Goal: Task Accomplishment & Management: Complete application form

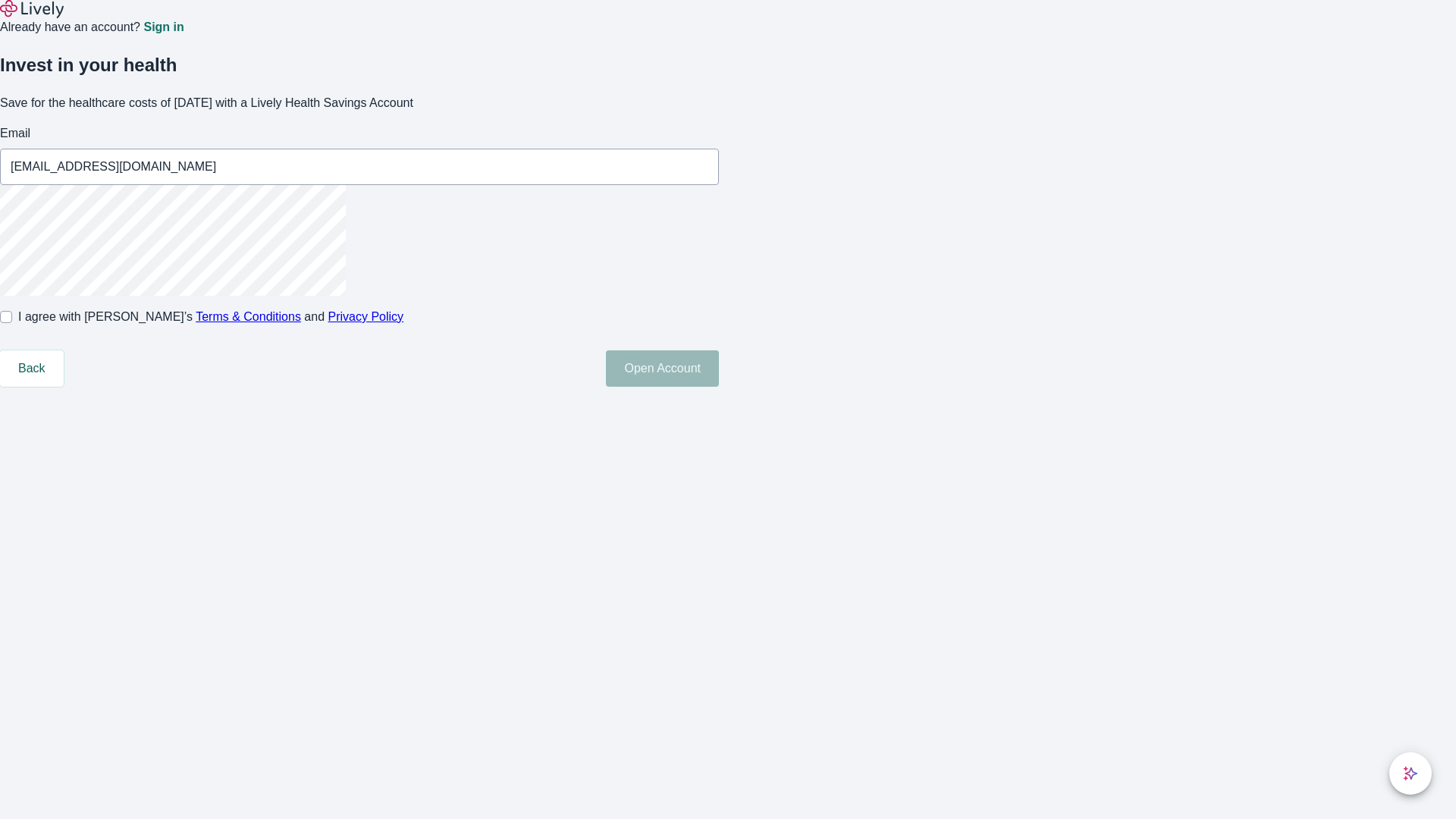
click at [13, 323] on input "I agree with Lively’s Terms & Conditions and Privacy Policy" at bounding box center [6, 317] width 13 height 13
checkbox input "true"
click at [719, 387] on button "Open Account" at bounding box center [662, 368] width 113 height 37
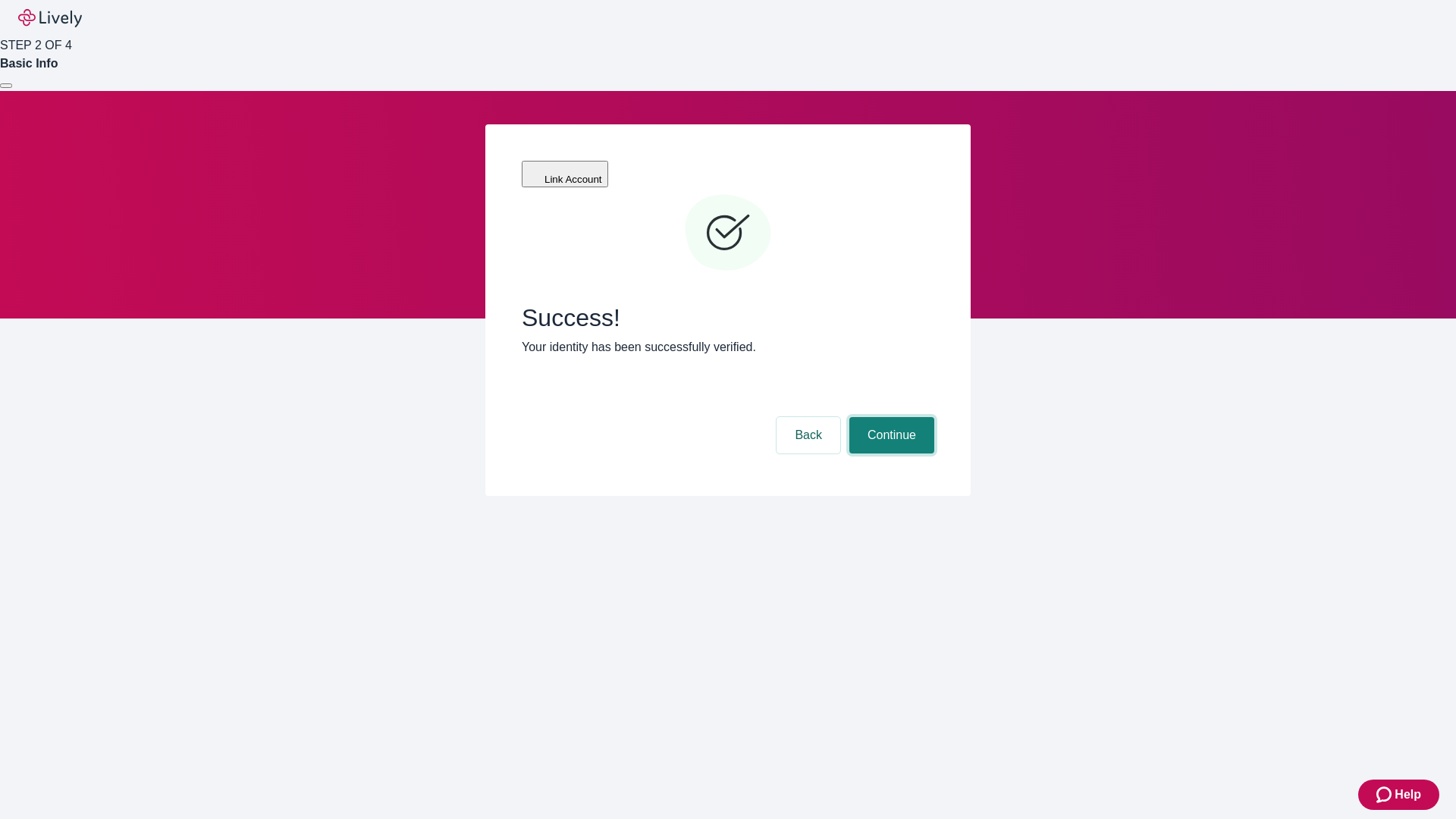
click at [889, 418] on button "Continue" at bounding box center [892, 436] width 85 height 37
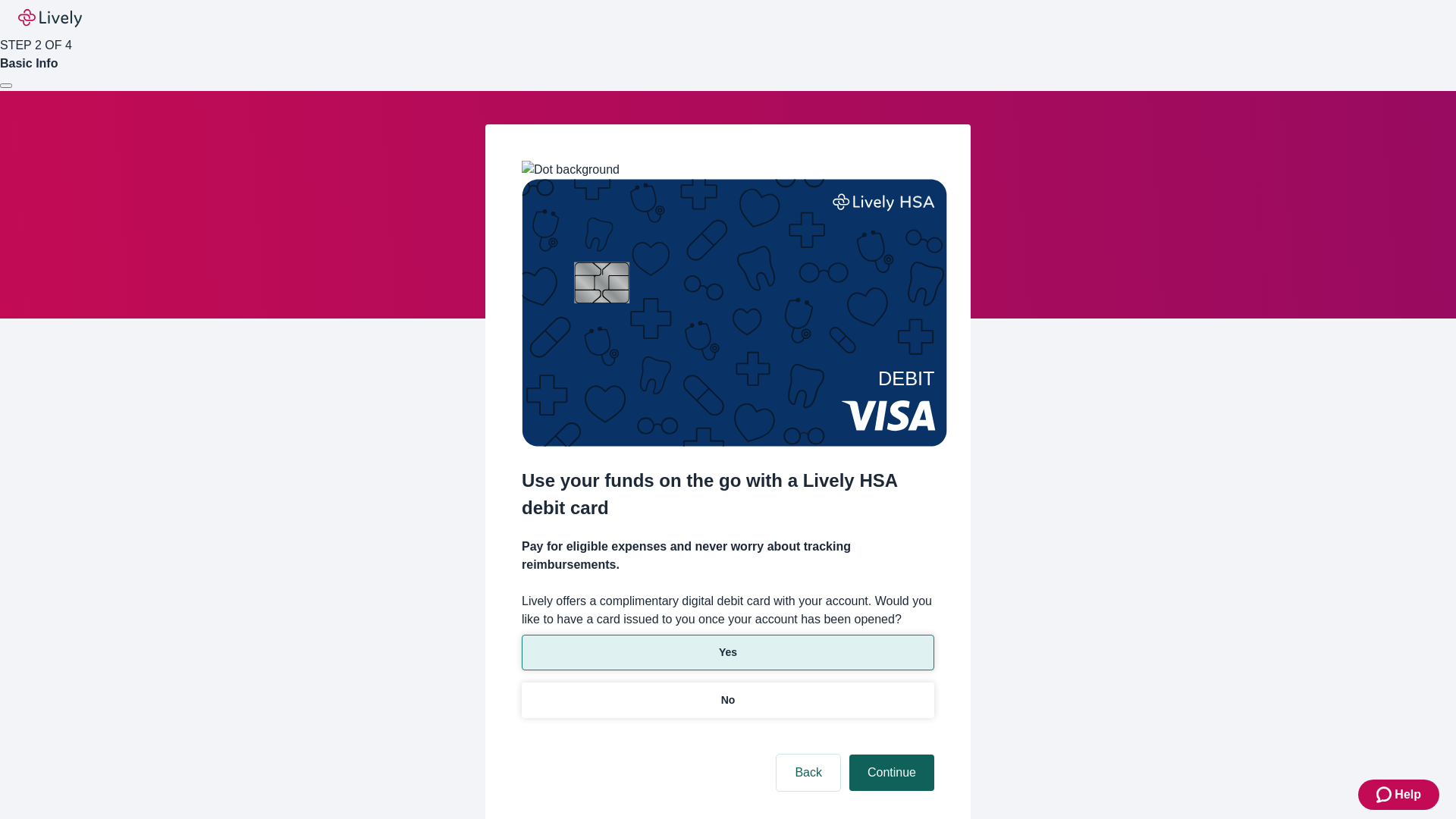
click at [727, 692] on p "No" at bounding box center [728, 700] width 15 height 15
click at [889, 755] on button "Continue" at bounding box center [892, 774] width 85 height 37
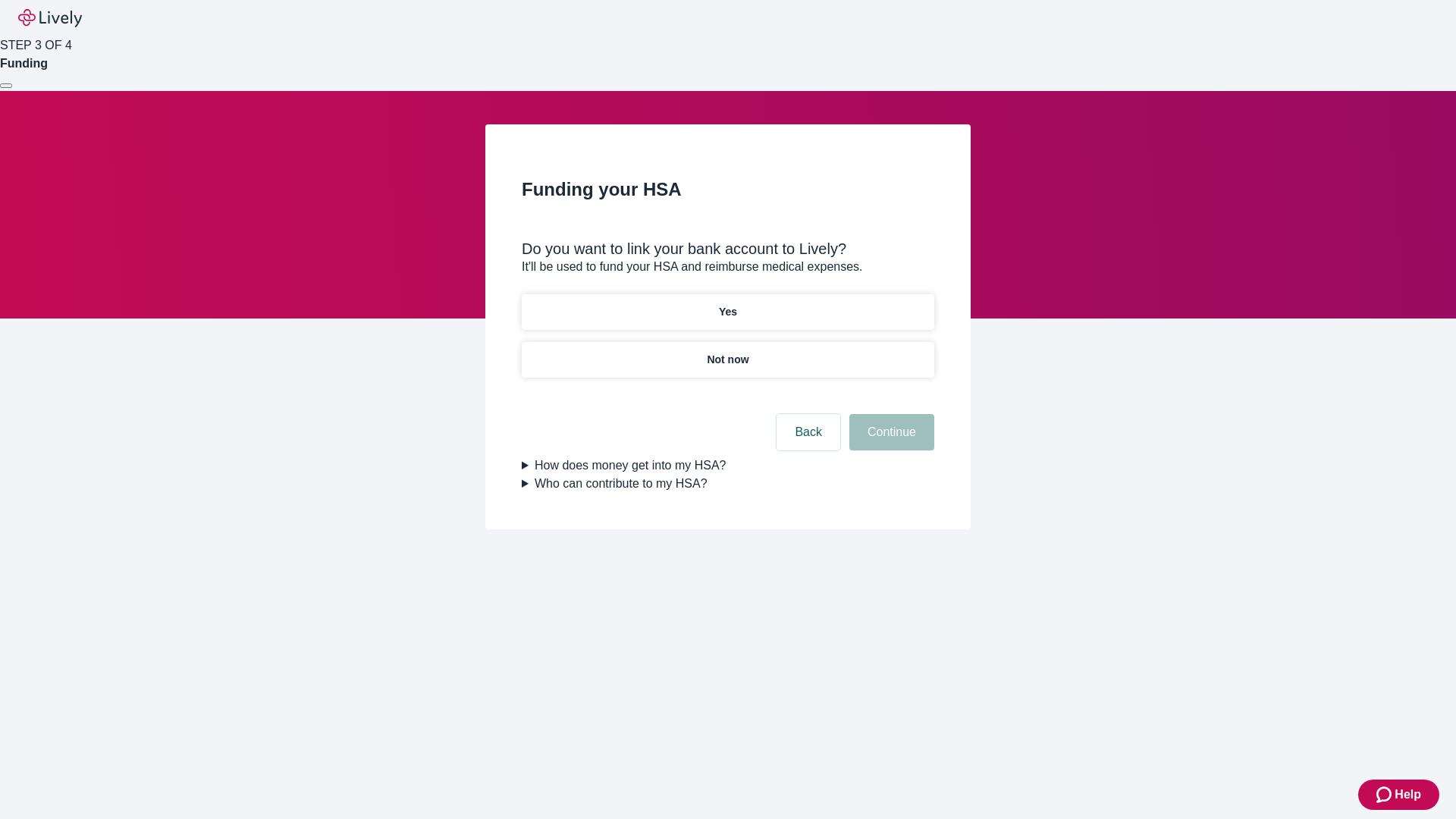
click at [727, 305] on p "Yes" at bounding box center [728, 312] width 18 height 15
click at [889, 414] on button "Continue" at bounding box center [892, 432] width 85 height 37
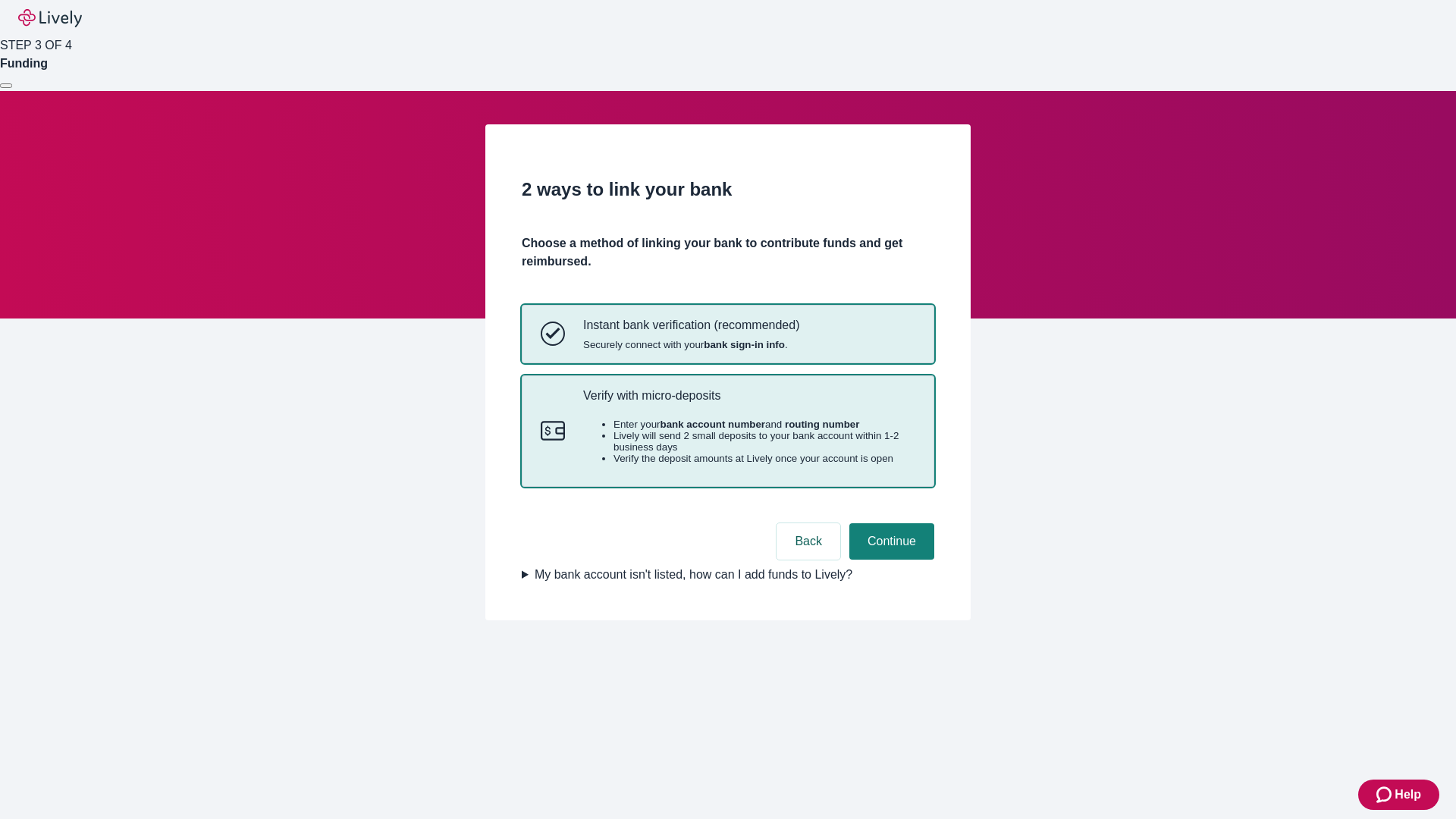
click at [748, 403] on p "Verify with micro-deposits" at bounding box center [749, 395] width 333 height 15
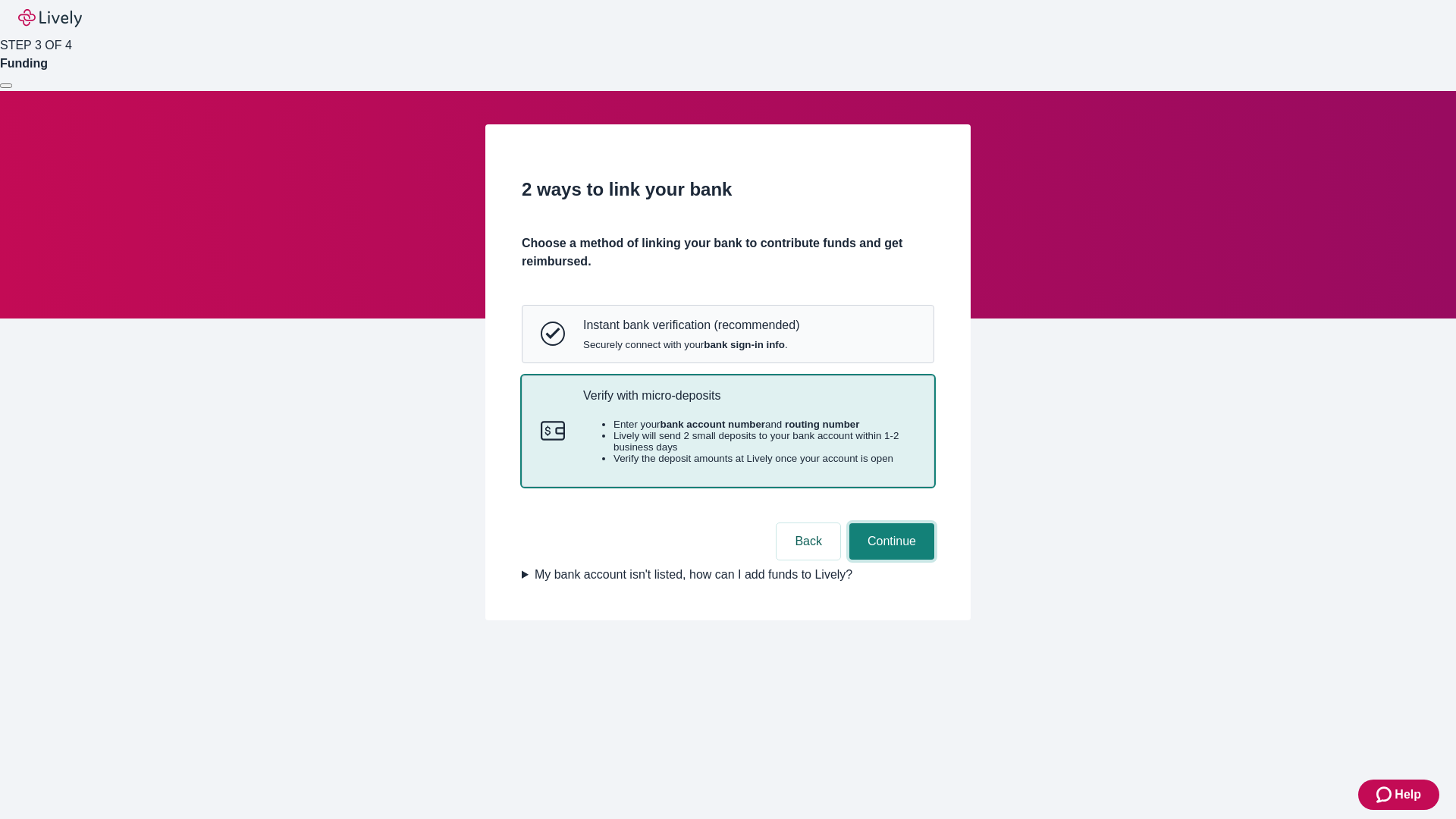
click at [889, 560] on button "Continue" at bounding box center [892, 541] width 85 height 37
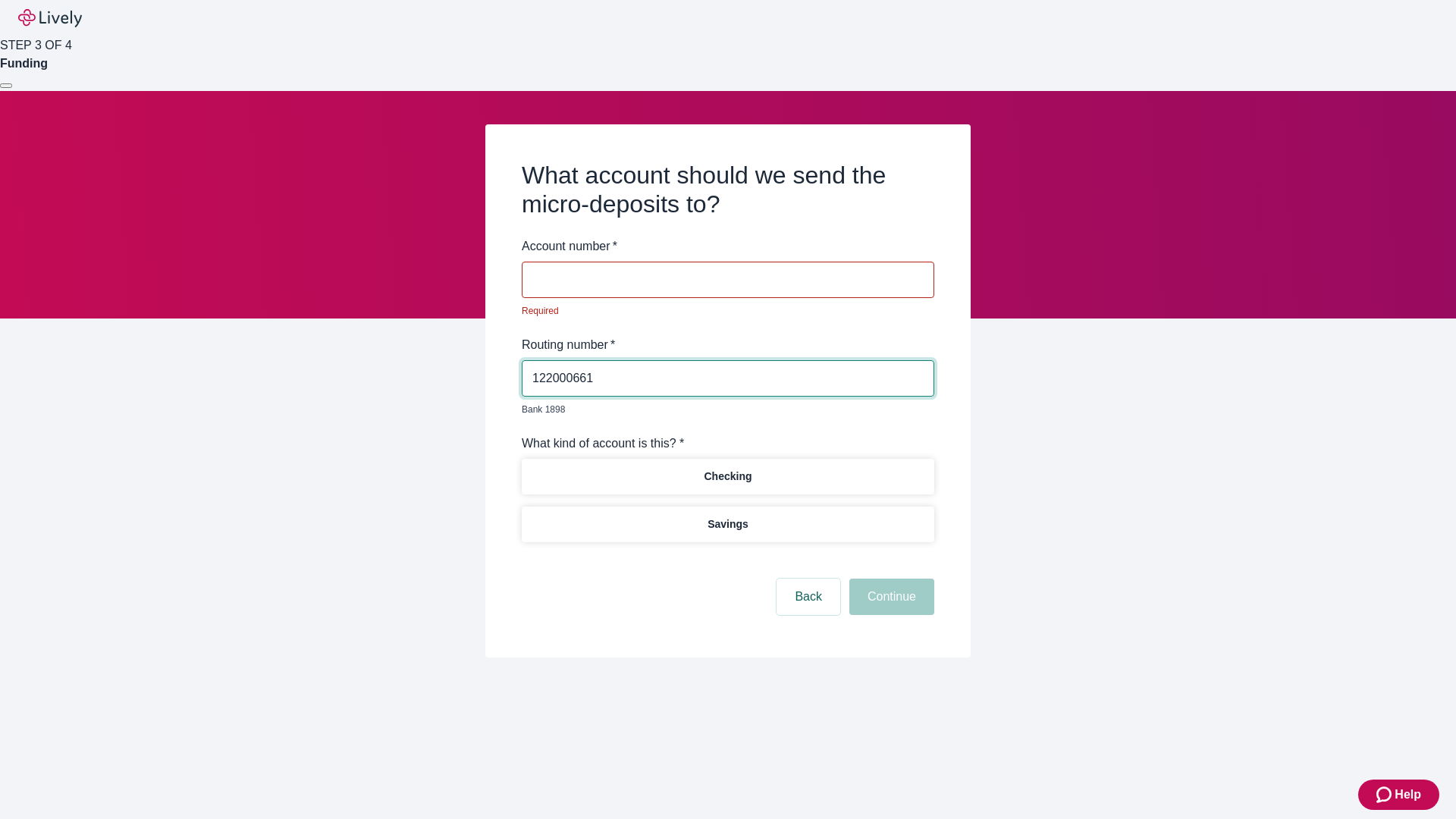
type input "122000661"
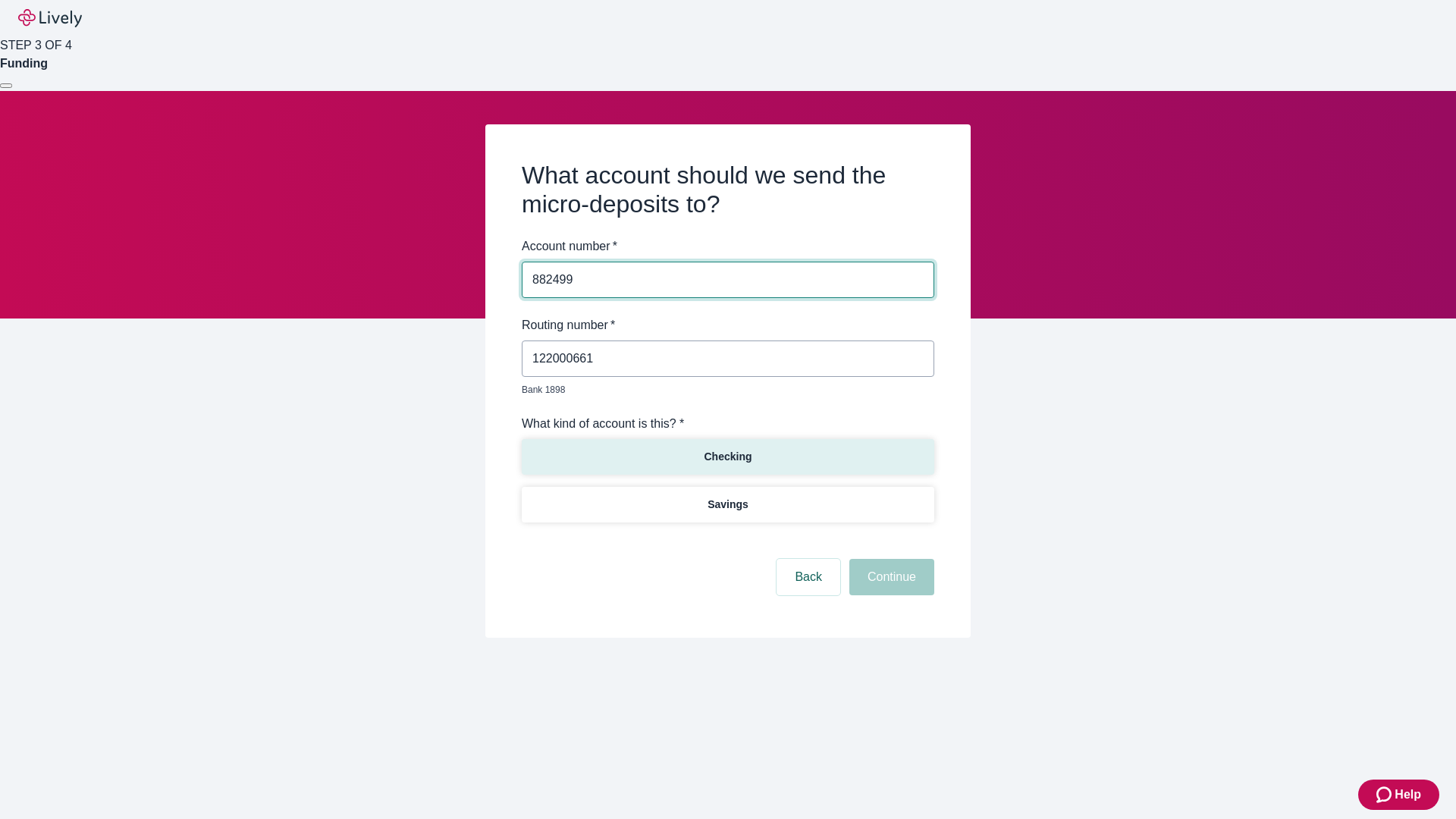
type input "882499"
click at [727, 449] on p "Checking" at bounding box center [727, 456] width 47 height 15
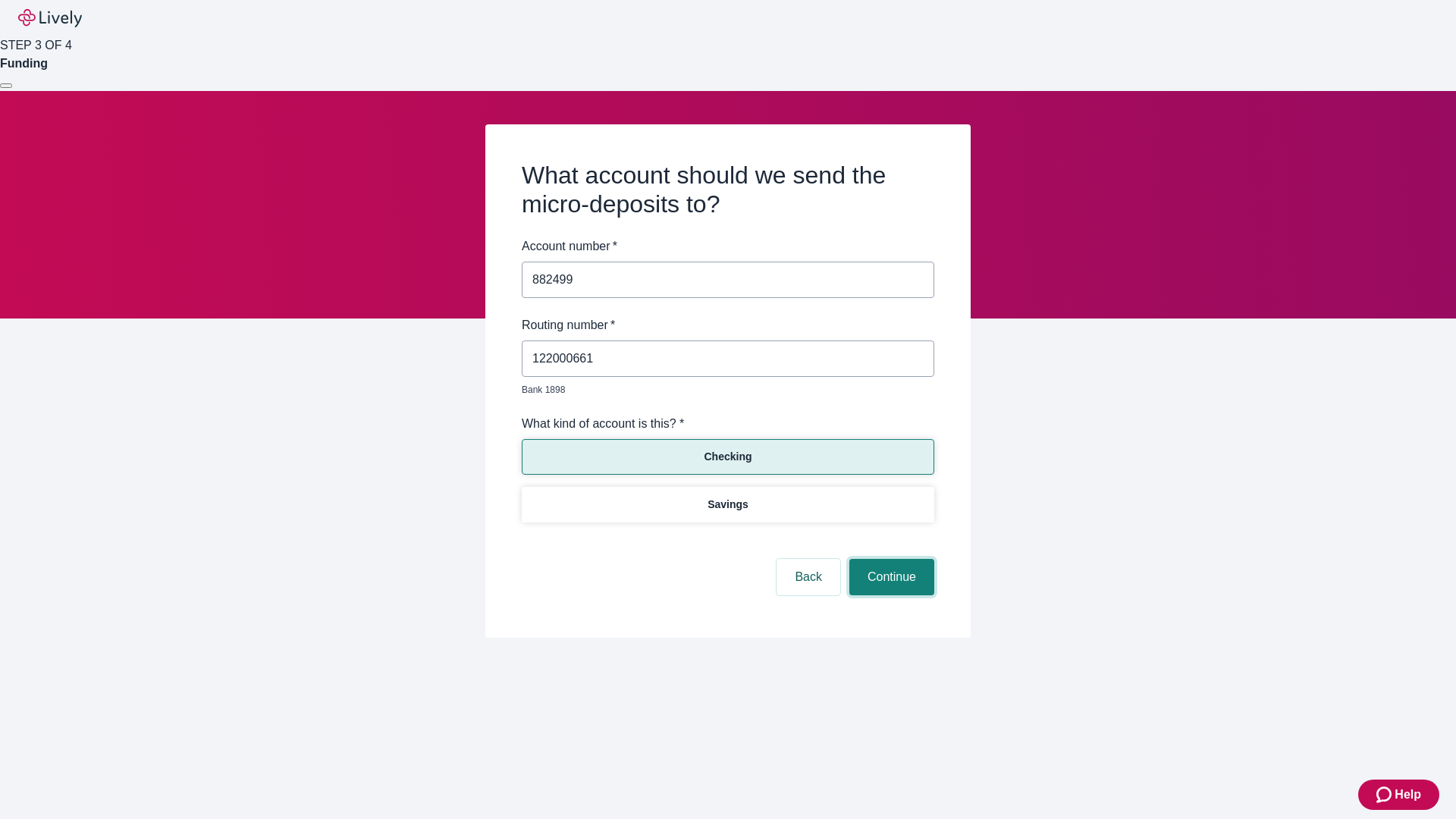
click at [889, 560] on button "Continue" at bounding box center [892, 577] width 85 height 37
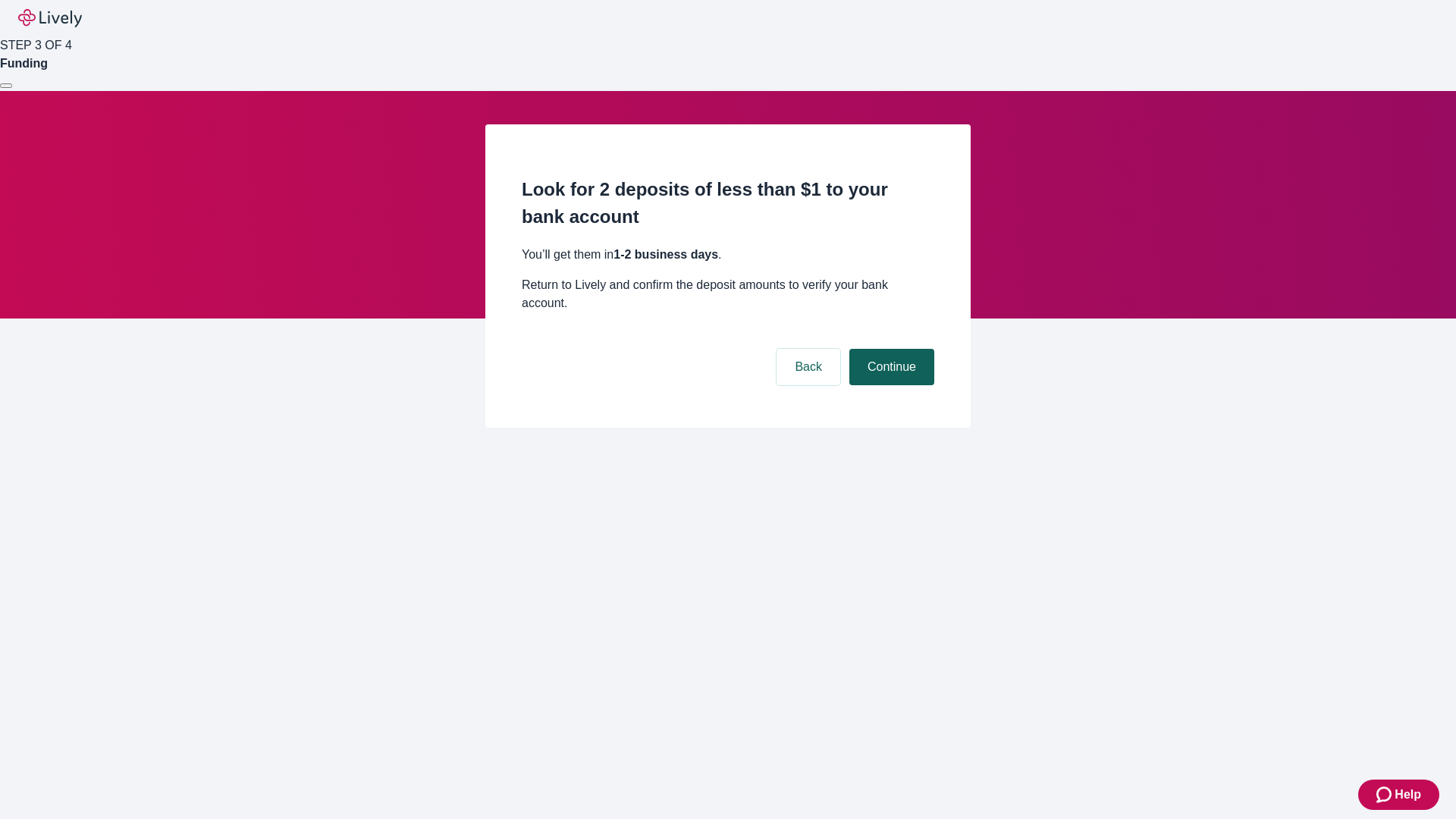
click at [889, 349] on button "Continue" at bounding box center [892, 367] width 85 height 37
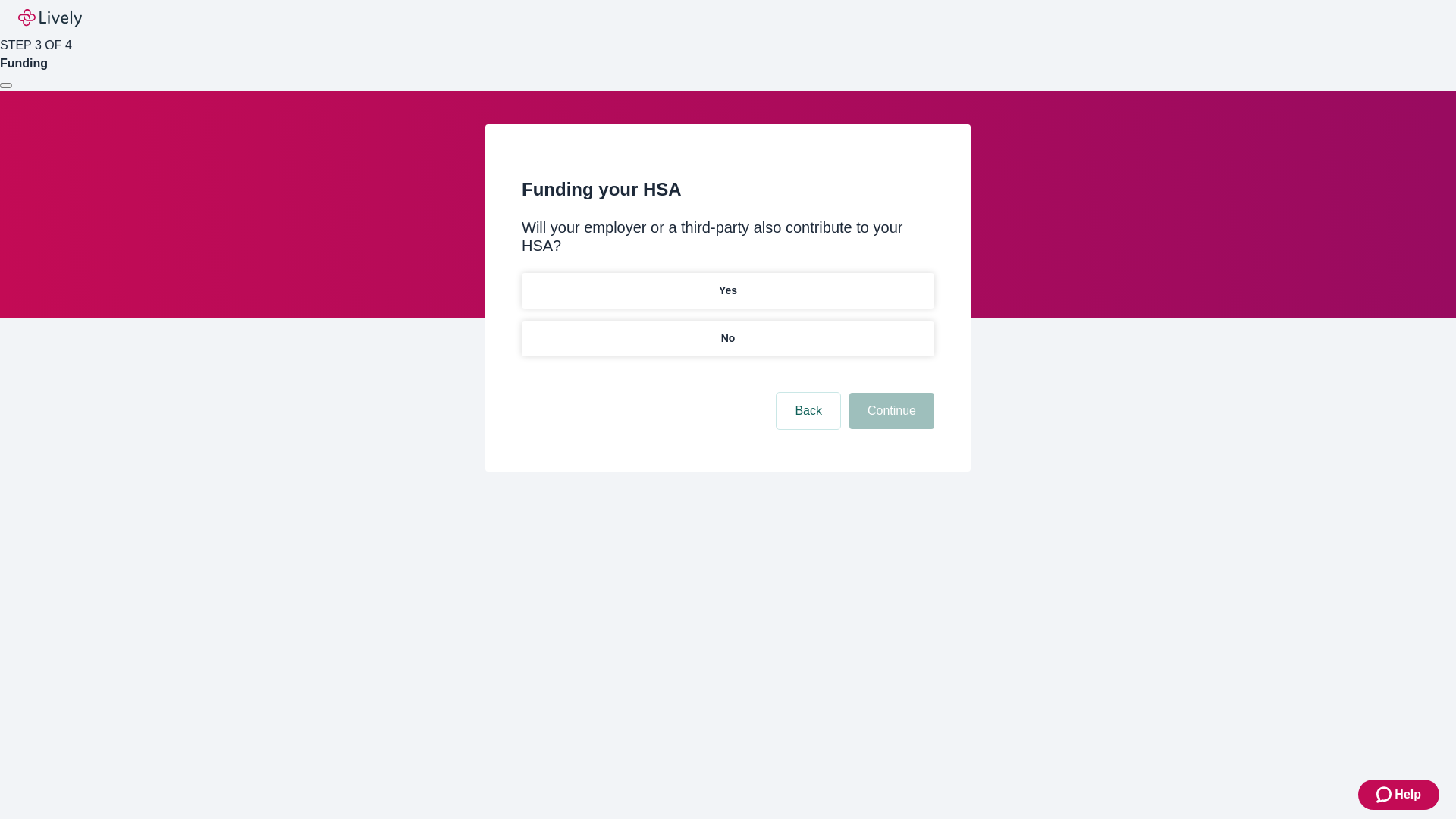
click at [727, 331] on p "No" at bounding box center [728, 338] width 15 height 15
click at [889, 393] on button "Continue" at bounding box center [892, 411] width 85 height 37
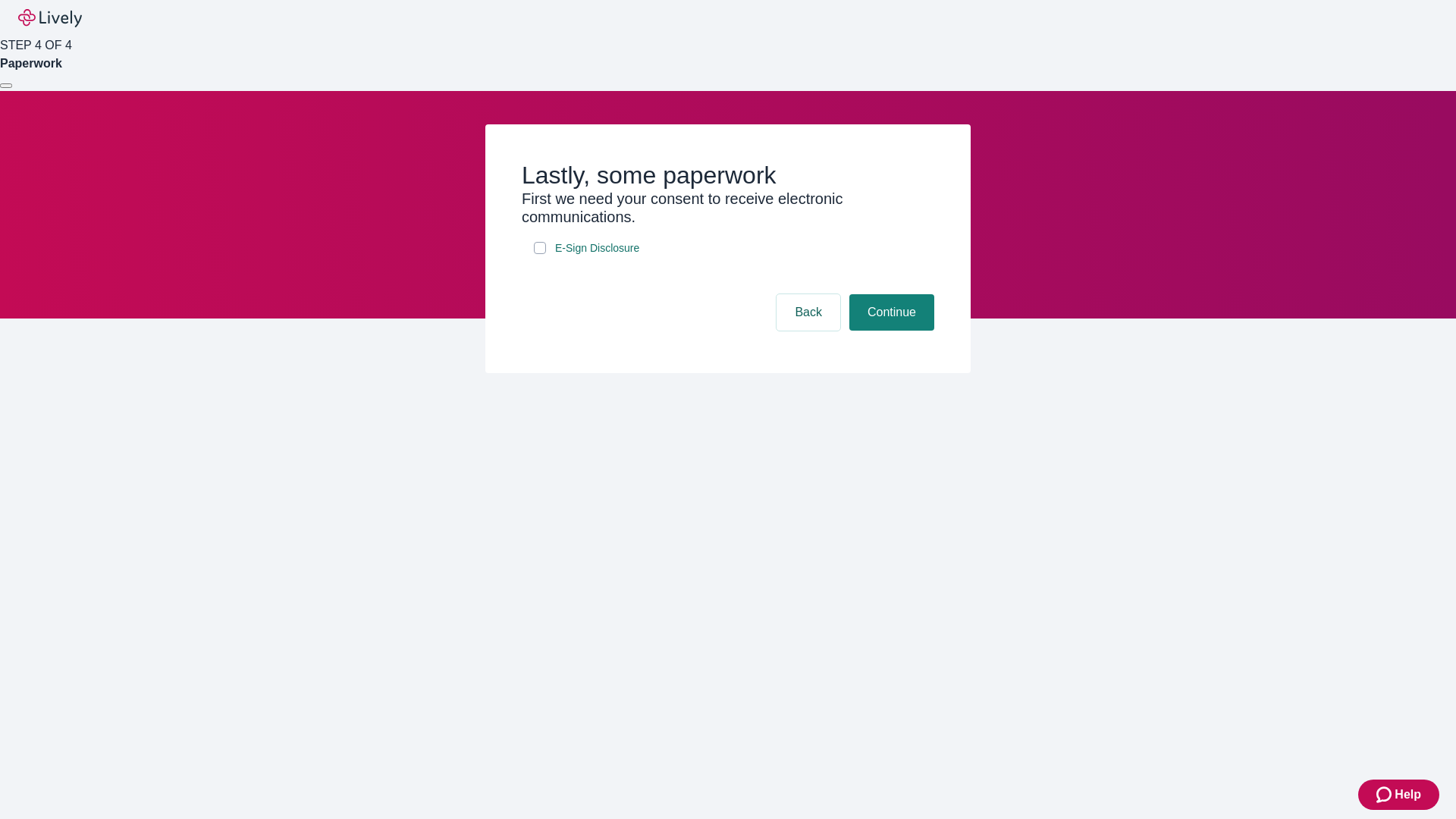
click at [540, 254] on input "E-Sign Disclosure" at bounding box center [539, 248] width 13 height 13
checkbox input "true"
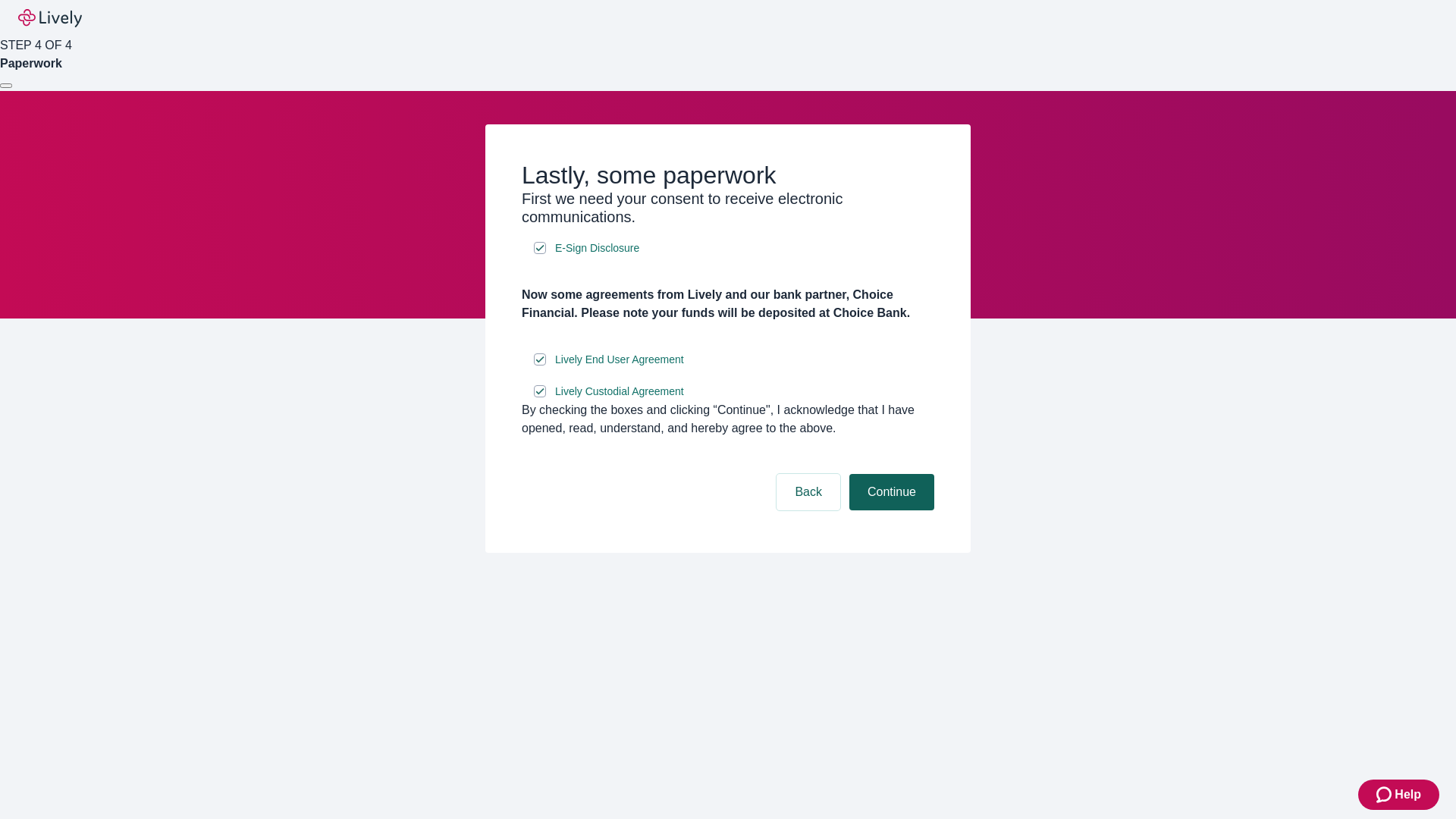
click at [889, 511] on button "Continue" at bounding box center [892, 492] width 85 height 37
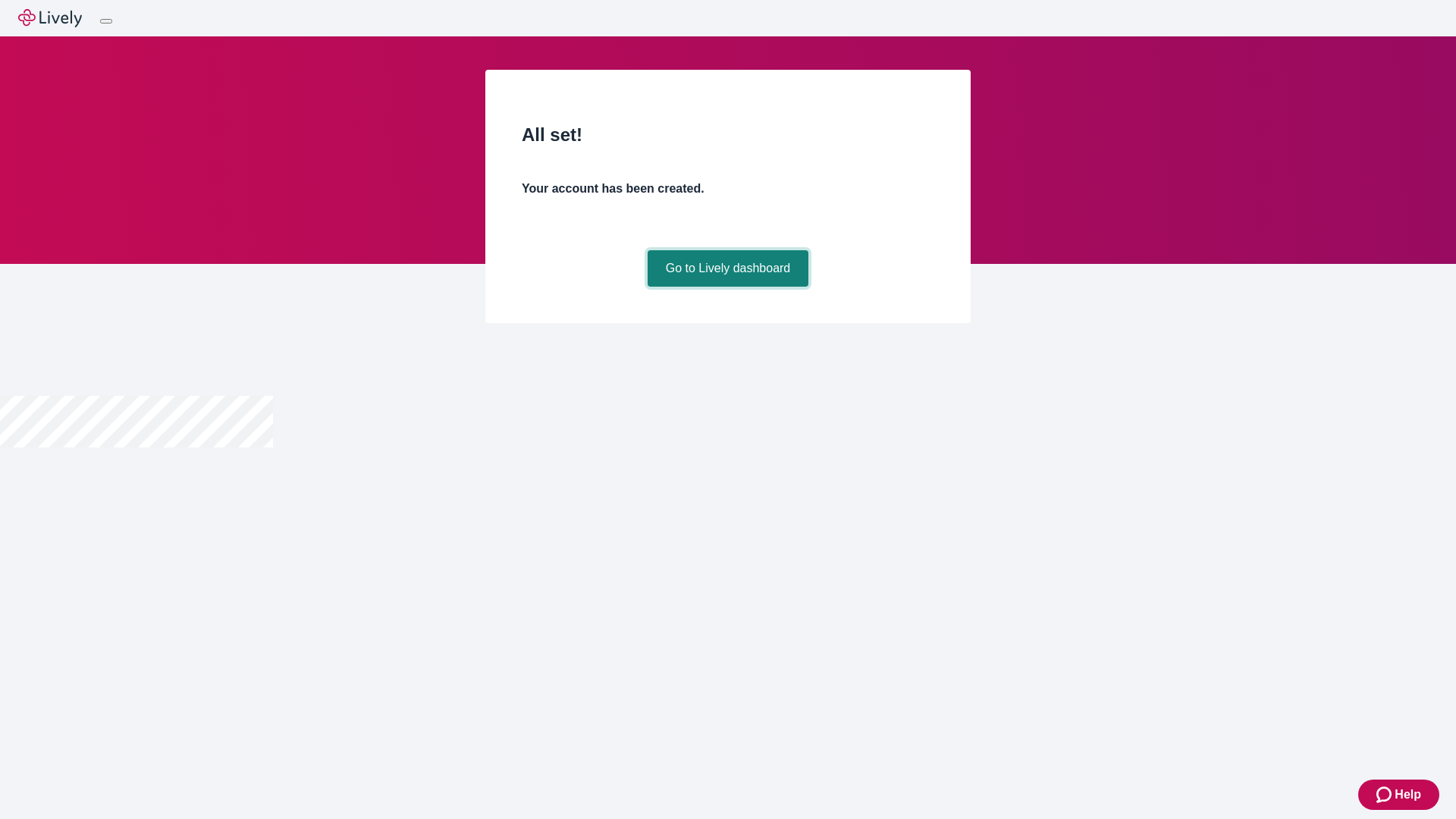
click at [727, 287] on link "Go to Lively dashboard" at bounding box center [728, 269] width 161 height 37
